Goal: Find specific page/section: Find specific page/section

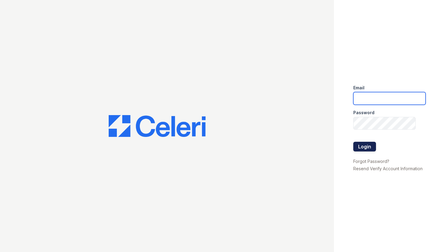
type input "[EMAIL_ADDRESS][DOMAIN_NAME]"
click at [360, 149] on button "Login" at bounding box center [364, 147] width 23 height 10
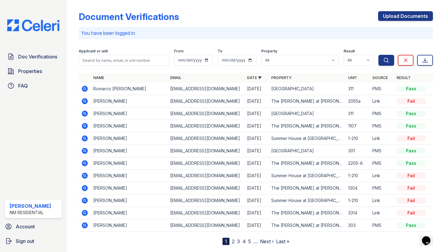
scroll to position [1, 0]
click at [232, 241] on link "2" at bounding box center [233, 241] width 3 height 6
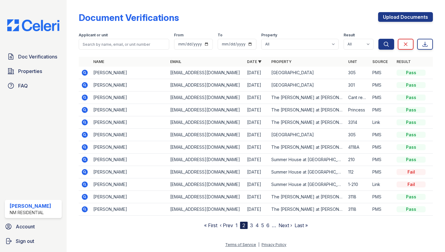
click at [253, 224] on link "3" at bounding box center [251, 225] width 3 height 6
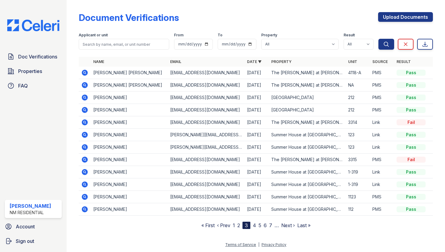
click at [234, 224] on link "1" at bounding box center [234, 225] width 2 height 6
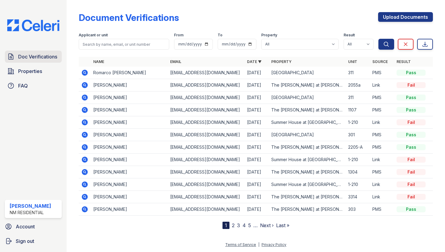
click at [54, 59] on span "Doc Verifications" at bounding box center [37, 56] width 39 height 7
click at [43, 57] on span "Doc Verifications" at bounding box center [37, 56] width 39 height 7
click at [50, 72] on link "Properties" at bounding box center [33, 71] width 57 height 12
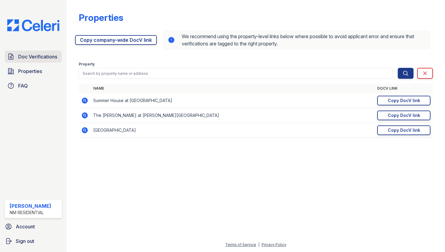
click at [29, 55] on span "Doc Verifications" at bounding box center [37, 56] width 39 height 7
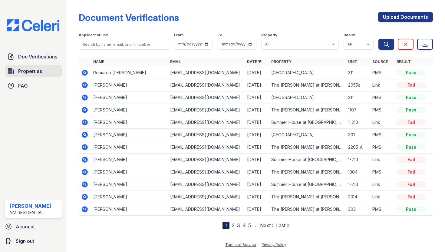
click at [33, 68] on span "Properties" at bounding box center [30, 70] width 24 height 7
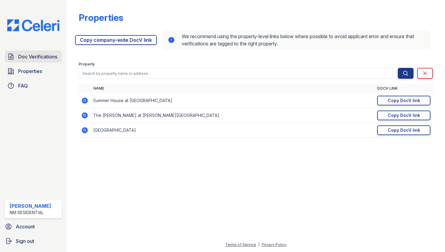
click at [34, 56] on span "Doc Verifications" at bounding box center [37, 56] width 39 height 7
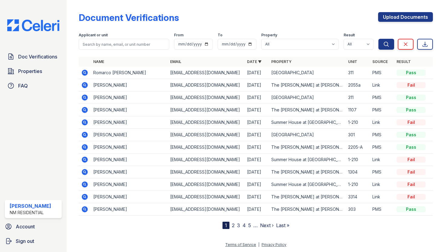
click at [30, 213] on div "NM Residential" at bounding box center [30, 212] width 41 height 6
click at [28, 205] on div "[PERSON_NAME]" at bounding box center [30, 205] width 41 height 7
click at [44, 210] on div "NM Residential" at bounding box center [30, 212] width 41 height 6
